Goal: Transaction & Acquisition: Purchase product/service

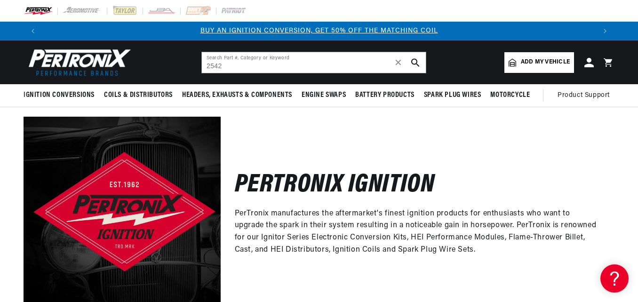
type input "2542"
click at [415, 60] on icon "search button" at bounding box center [415, 62] width 8 height 8
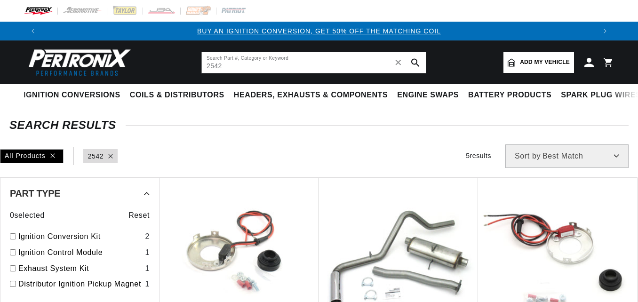
type input "2542"
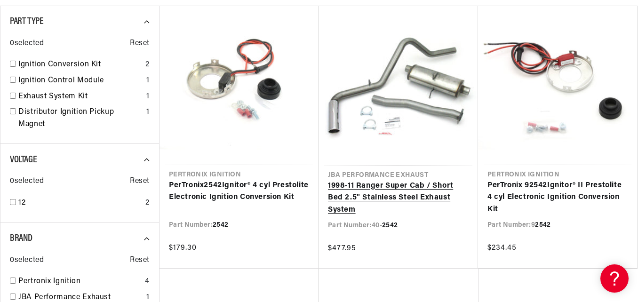
scroll to position [188, 0]
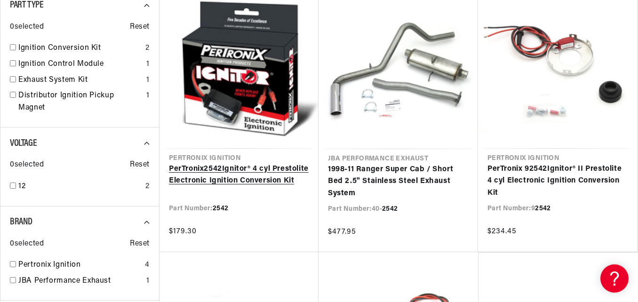
click at [202, 178] on link "PerTronix 2542 Ignitor® 4 cyl Prestolite Electronic Ignition Conversion Kit" at bounding box center [239, 175] width 140 height 24
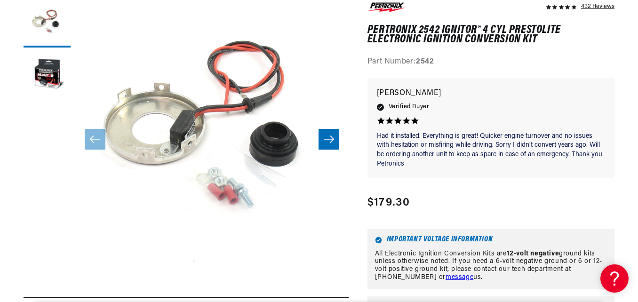
click at [331, 140] on icon "Slide right" at bounding box center [329, 139] width 10 height 7
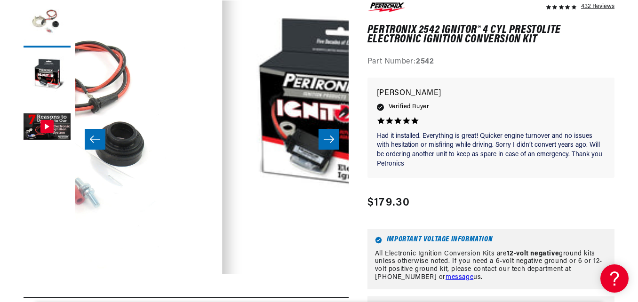
scroll to position [0, 273]
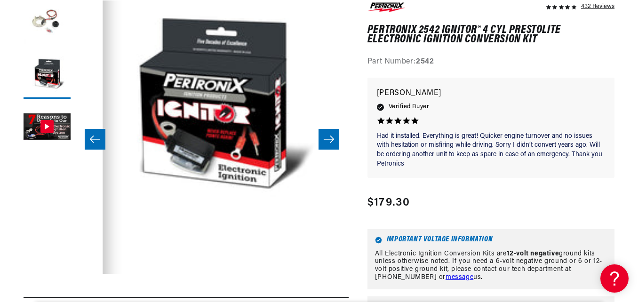
click at [331, 140] on icon "Slide right" at bounding box center [329, 139] width 10 height 7
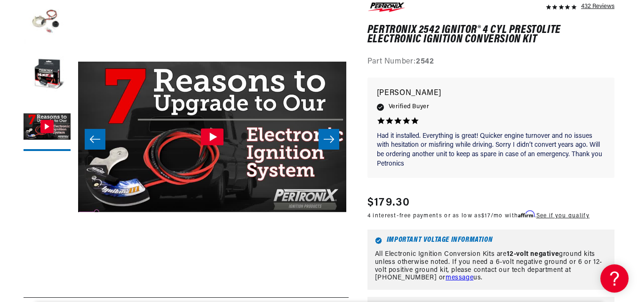
scroll to position [0, 554]
click at [331, 140] on icon "Slide right" at bounding box center [329, 139] width 10 height 7
click at [98, 135] on icon "Slide left" at bounding box center [94, 139] width 11 height 9
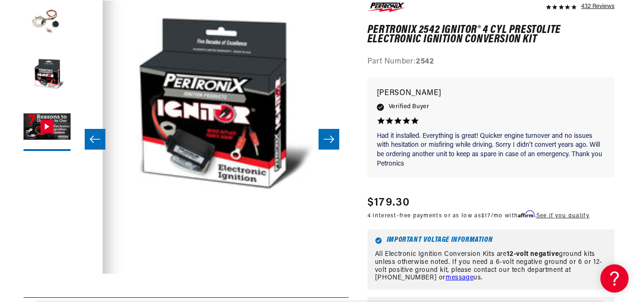
click at [97, 135] on icon "Slide left" at bounding box center [94, 139] width 11 height 9
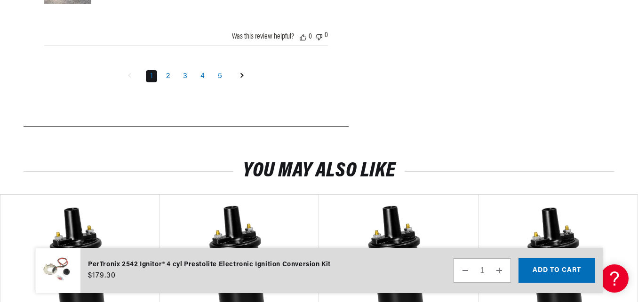
scroll to position [0, 0]
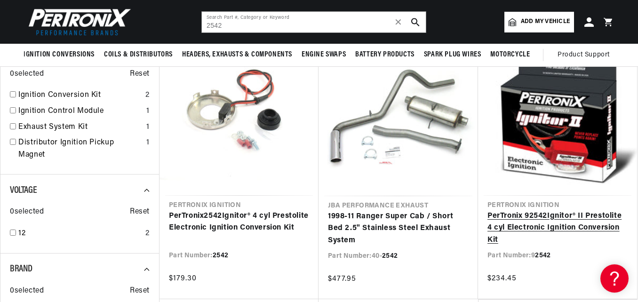
click at [543, 219] on link "PerTronix 9 2542 Ignitor® II Prestolite 4 cyl Electronic Ignition Conversion Kit" at bounding box center [558, 228] width 140 height 36
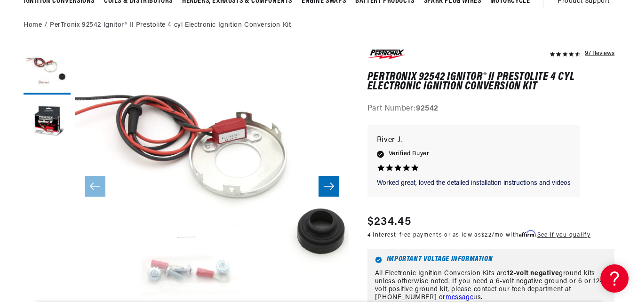
scroll to position [0, 1107]
click at [329, 180] on button "Slide right" at bounding box center [329, 186] width 21 height 21
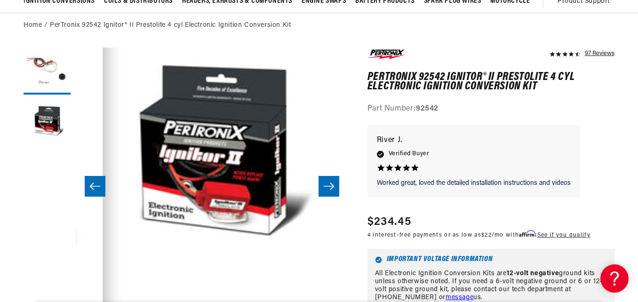
scroll to position [0, 0]
click at [329, 180] on button "Slide right" at bounding box center [329, 186] width 21 height 21
click at [98, 186] on icon "Slide left" at bounding box center [94, 186] width 11 height 9
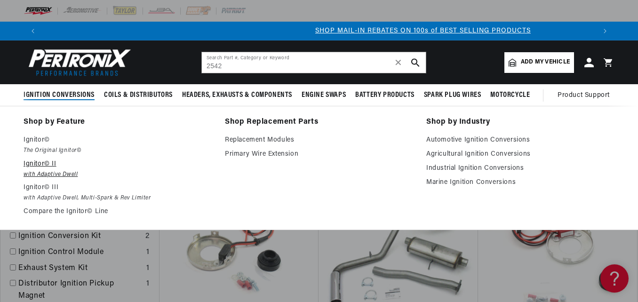
scroll to position [0, 554]
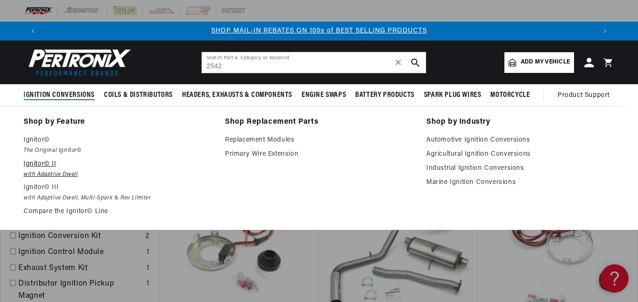
click at [37, 161] on p "Ignitor© II" at bounding box center [118, 164] width 188 height 11
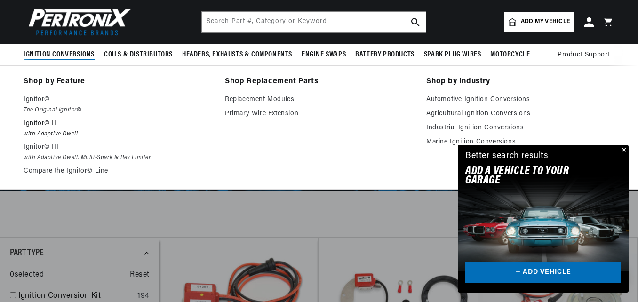
scroll to position [0, 1107]
click at [49, 170] on link "Compare the Ignitor© Line" at bounding box center [118, 171] width 188 height 11
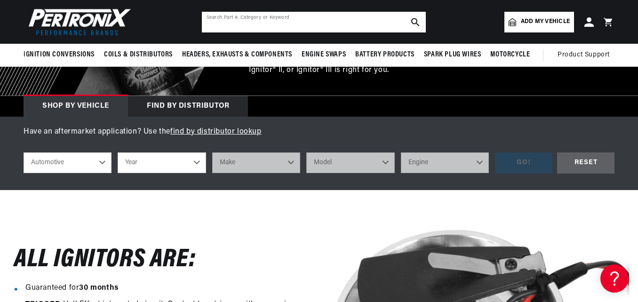
click at [230, 25] on input "text" at bounding box center [314, 22] width 224 height 21
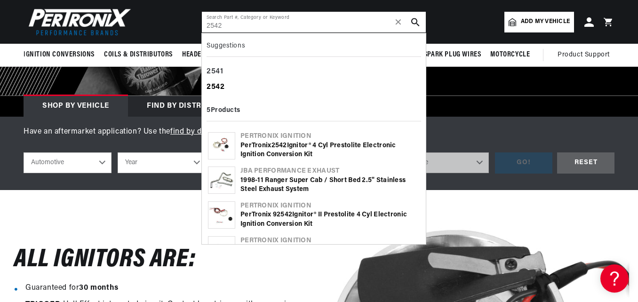
type input "2542"
click at [213, 86] on b "2542" at bounding box center [216, 87] width 18 height 8
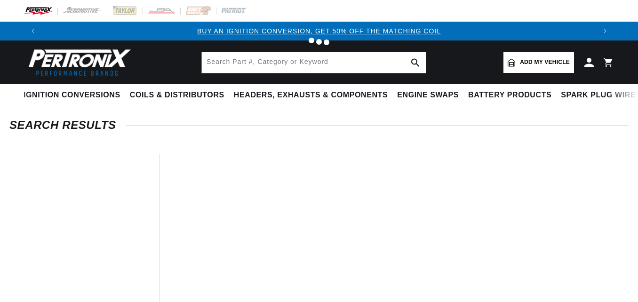
type input "2542"
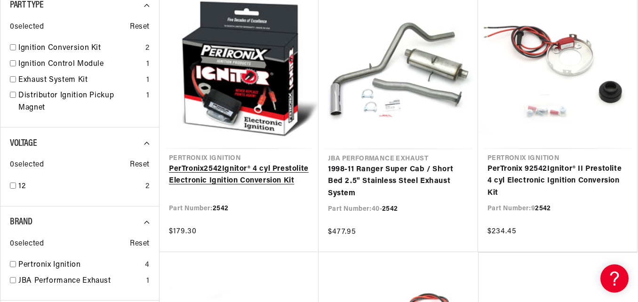
click at [207, 173] on link "PerTronix 2542 Ignitor® 4 cyl Prestolite Electronic Ignition Conversion Kit" at bounding box center [239, 175] width 140 height 24
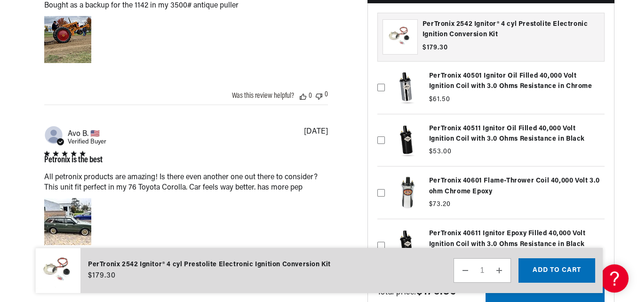
scroll to position [1224, 0]
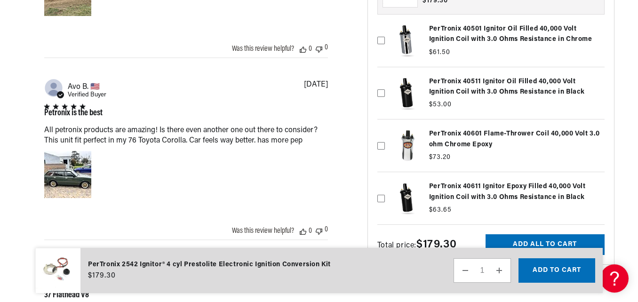
click at [381, 97] on icon at bounding box center [381, 94] width 8 height 8
click at [381, 82] on input "checkbox" at bounding box center [381, 78] width 8 height 8
checkbox input "true"
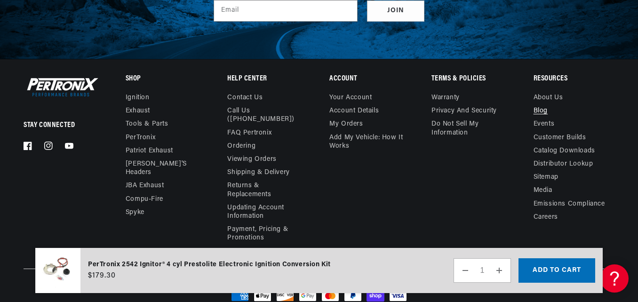
scroll to position [2356, 0]
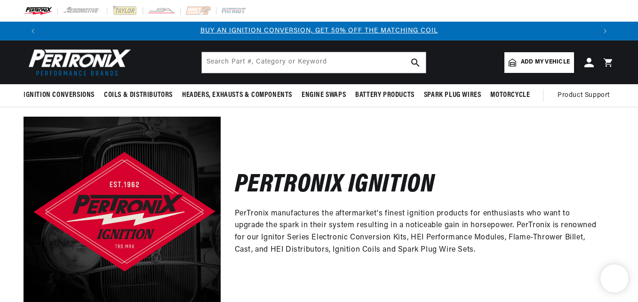
click at [296, 28] on link "BUY AN IGNITION CONVERSION, GET 50% OFF THE MATCHING COIL" at bounding box center [320, 30] width 238 height 7
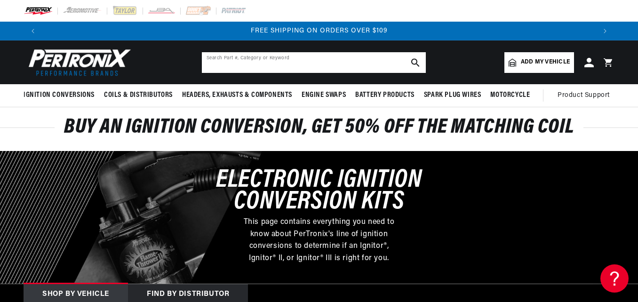
click at [211, 64] on input "text" at bounding box center [314, 62] width 224 height 21
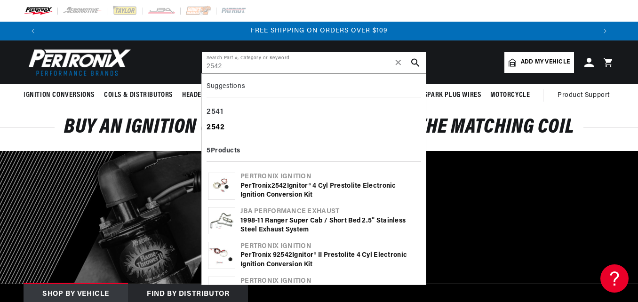
type input "2542"
click at [216, 128] on b "2542" at bounding box center [216, 128] width 18 height 8
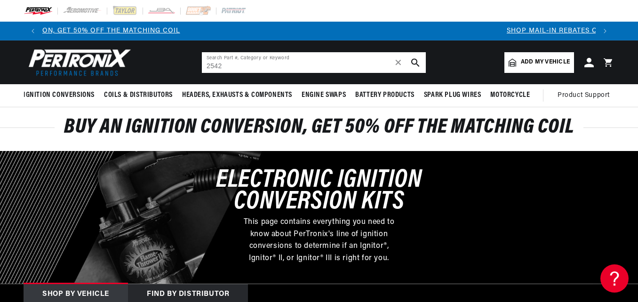
scroll to position [0, 46]
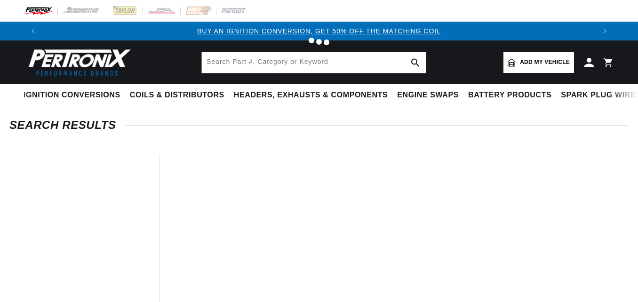
type input "2542"
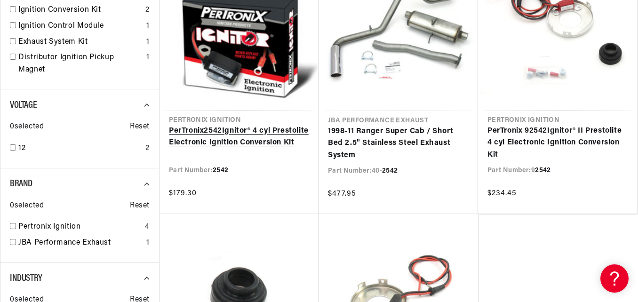
scroll to position [235, 0]
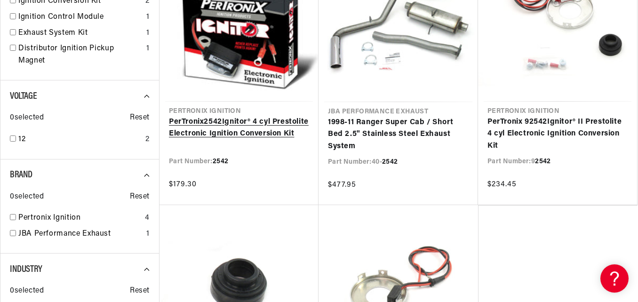
click at [209, 129] on link "PerTronix 2542 Ignitor® 4 cyl Prestolite Electronic Ignition Conversion Kit" at bounding box center [239, 128] width 140 height 24
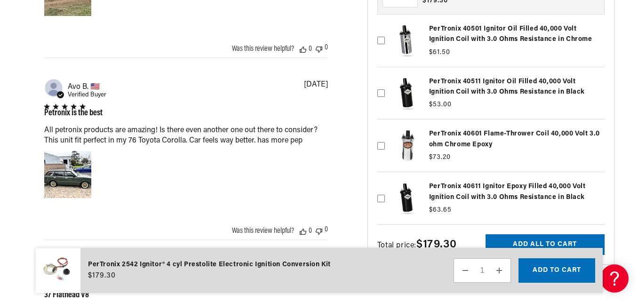
scroll to position [0, 1107]
click at [379, 96] on icon at bounding box center [381, 94] width 8 height 8
click at [379, 82] on input "checkbox" at bounding box center [381, 78] width 8 height 8
checkbox input "true"
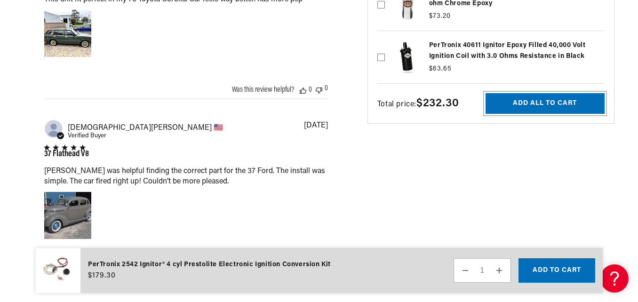
click at [550, 100] on button "Add all to cart" at bounding box center [545, 103] width 119 height 21
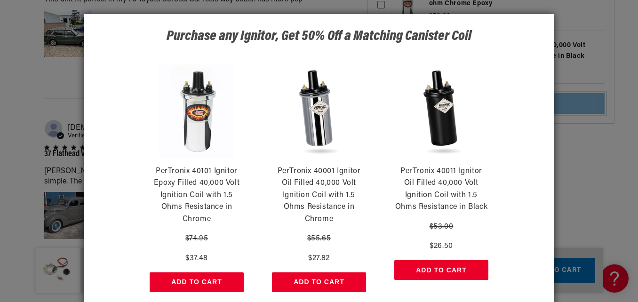
scroll to position [0, 1107]
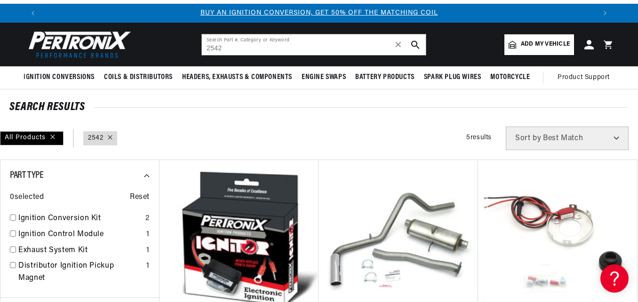
scroll to position [188, 0]
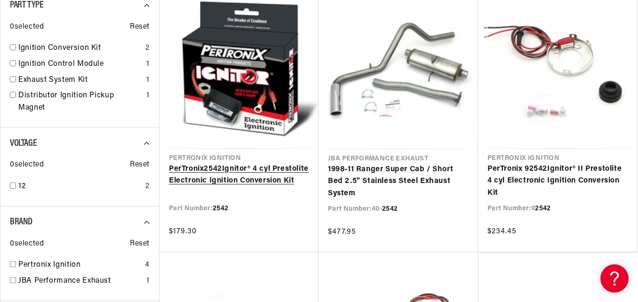
click at [226, 169] on link "PerTronix 2542 Ignitor® 4 cyl Prestolite Electronic Ignition Conversion Kit" at bounding box center [239, 175] width 140 height 24
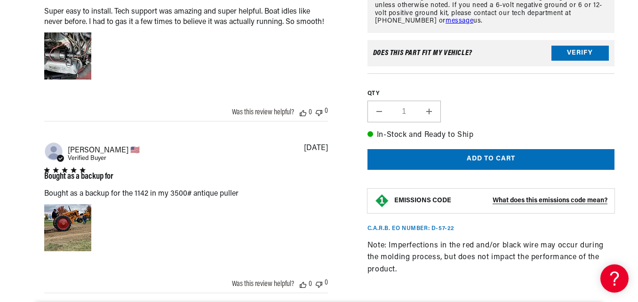
scroll to position [0, 554]
click at [499, 159] on button "Add to cart" at bounding box center [491, 159] width 247 height 21
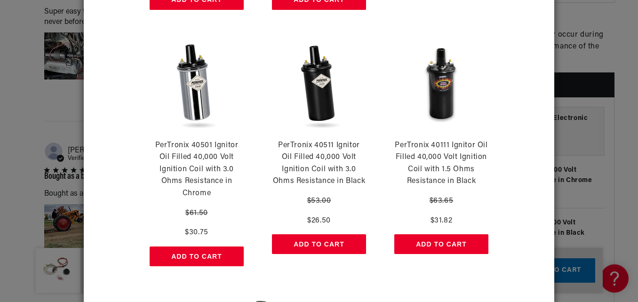
click at [319, 241] on button "Add to Cart" at bounding box center [319, 244] width 94 height 20
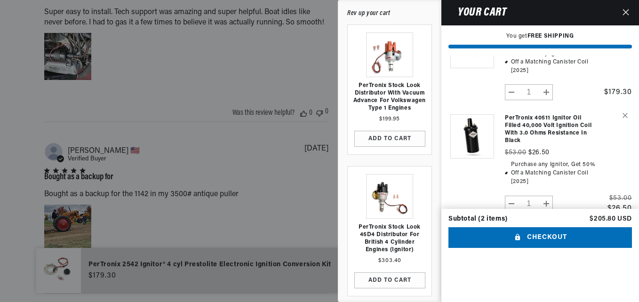
scroll to position [0, 1109]
click at [544, 249] on button "Checkout" at bounding box center [541, 237] width 184 height 21
